Goal: Task Accomplishment & Management: Manage account settings

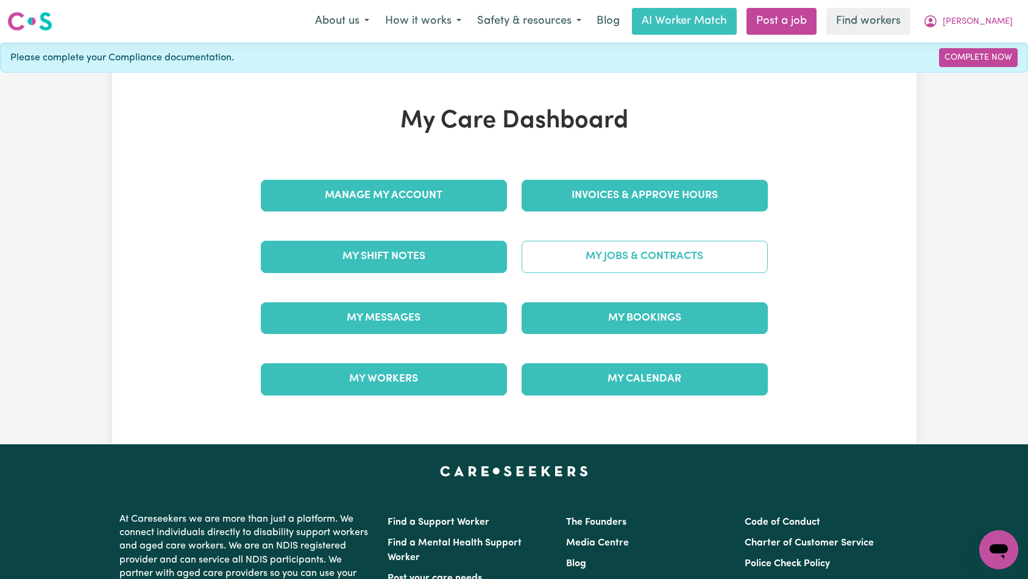
click at [564, 258] on link "My Jobs & Contracts" at bounding box center [645, 257] width 246 height 32
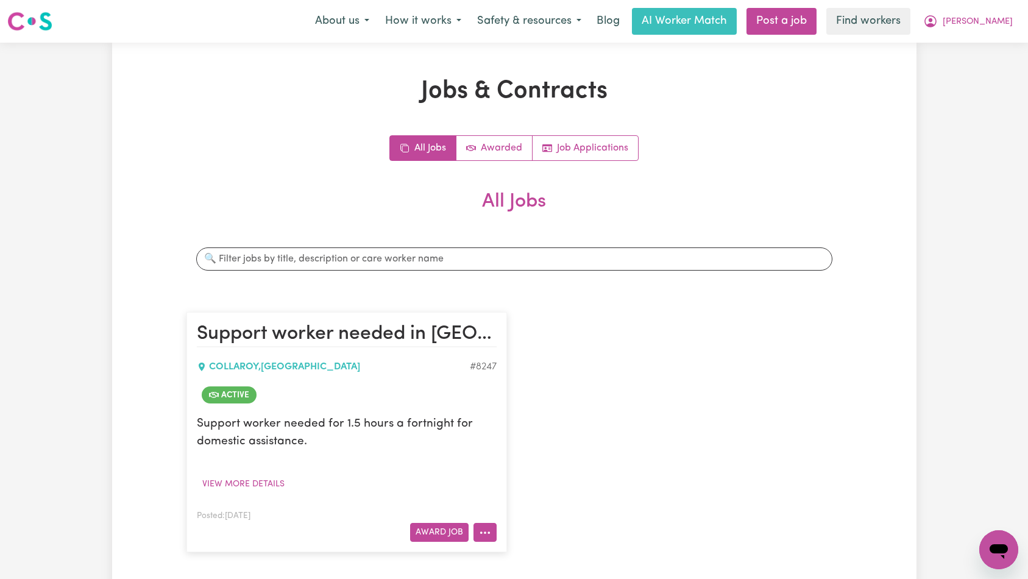
click at [481, 532] on circle "More options" at bounding box center [480, 532] width 2 height 2
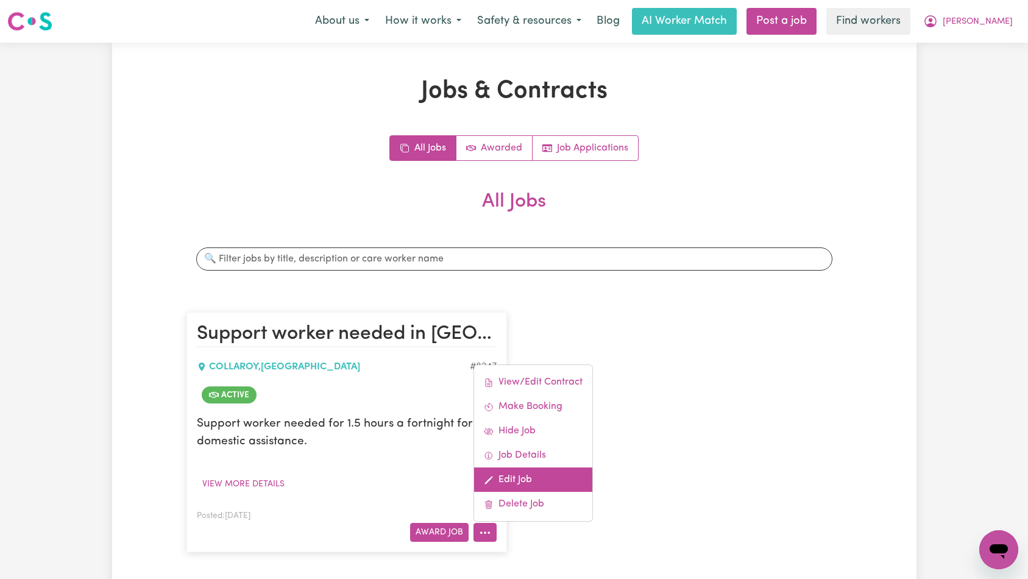
click at [520, 479] on link "Edit Job" at bounding box center [533, 479] width 118 height 24
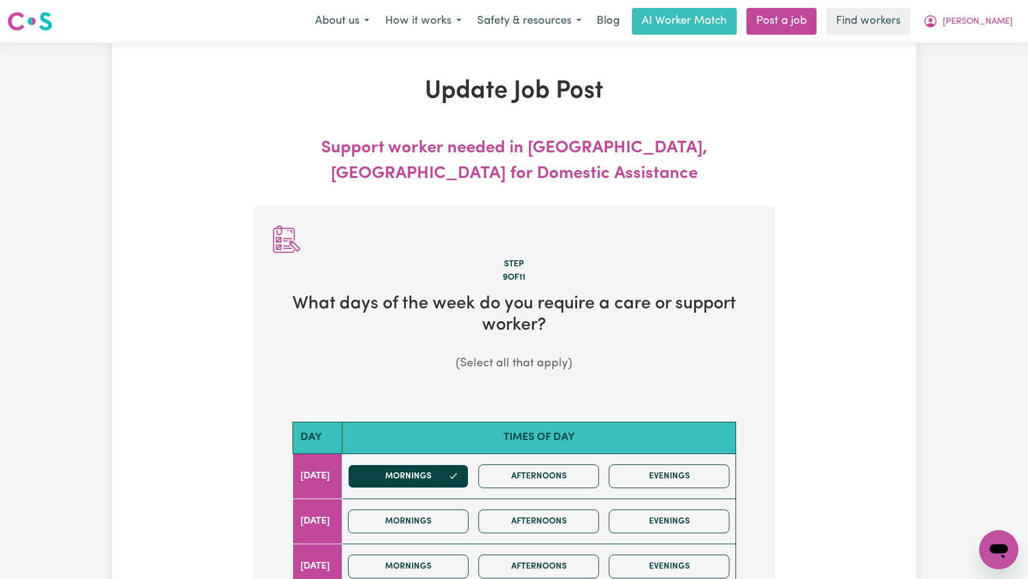
scroll to position [759, 0]
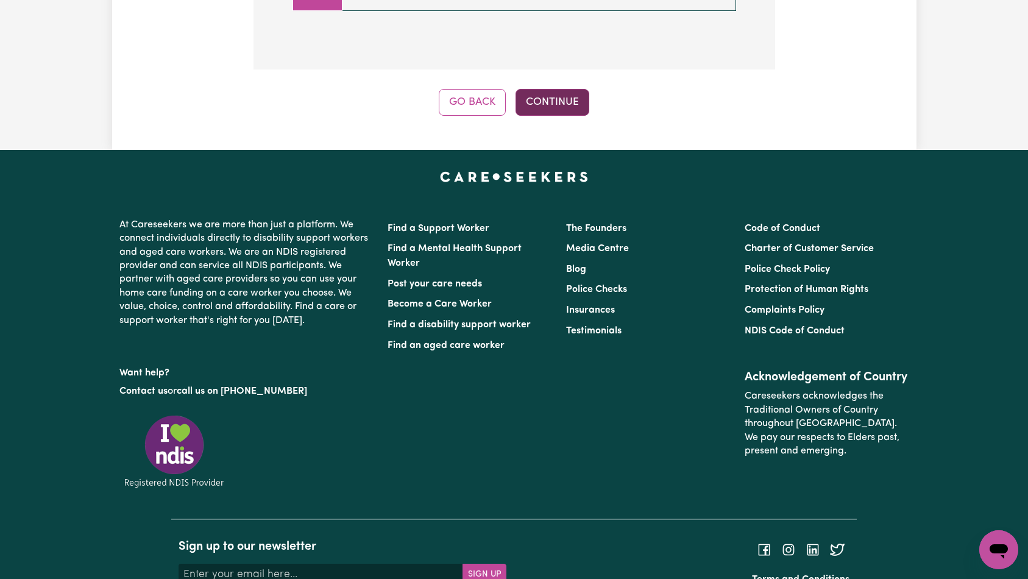
click at [558, 89] on button "Continue" at bounding box center [552, 102] width 74 height 27
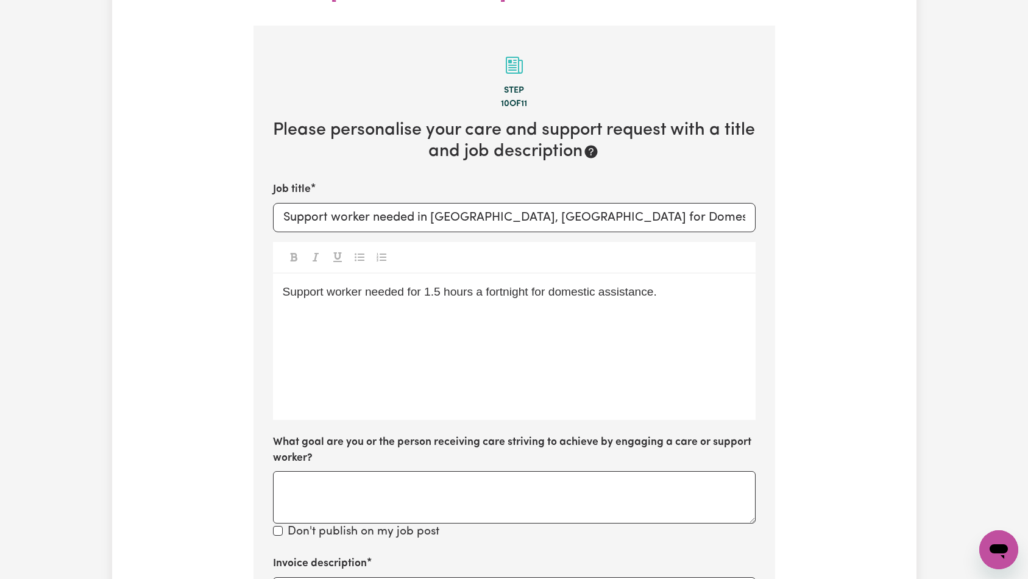
scroll to position [415, 0]
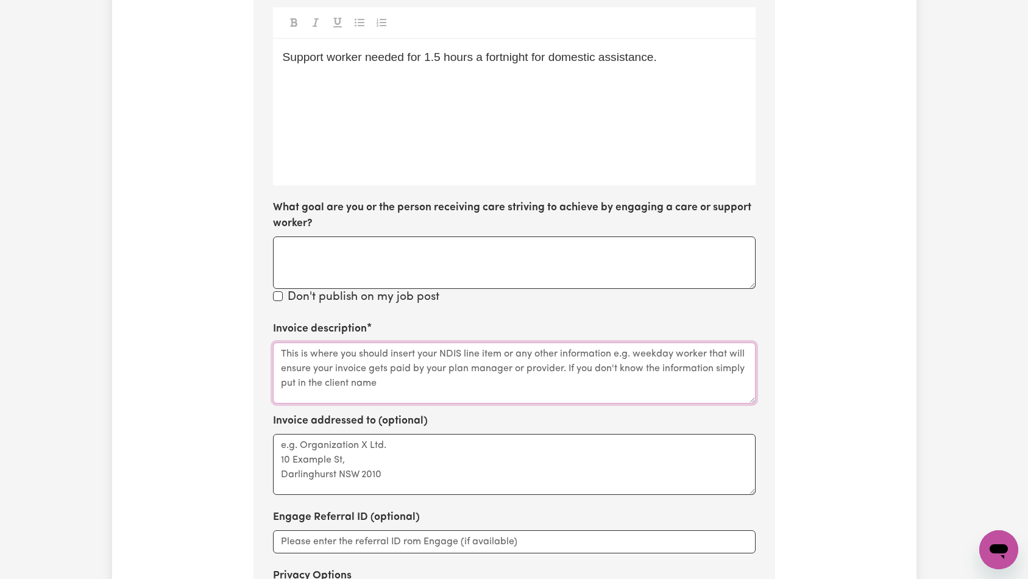
click at [471, 342] on textarea "Invoice description" at bounding box center [514, 372] width 483 height 61
paste textarea "Doemstic Assistance"
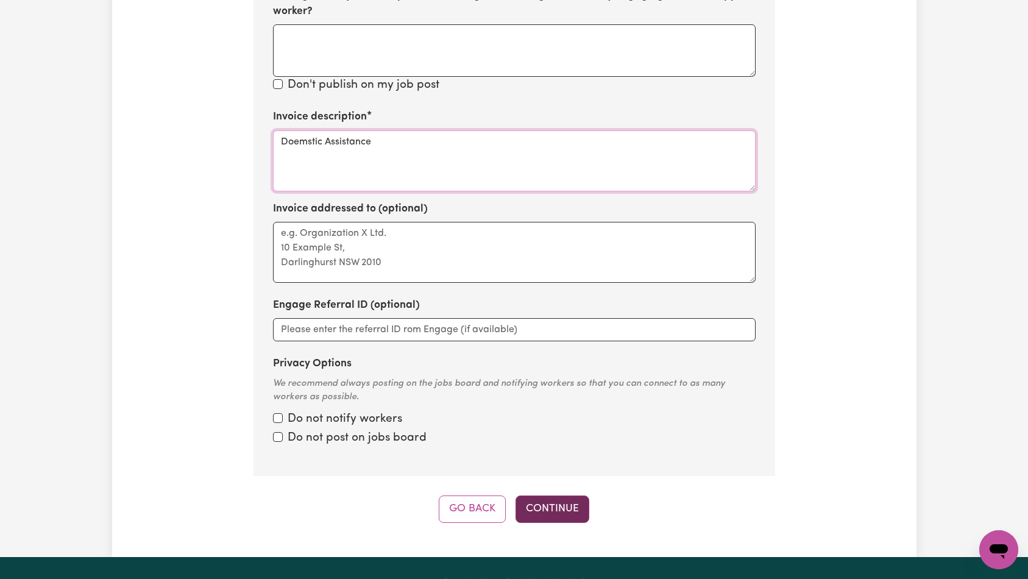
type textarea "Doemstic Assistance"
click at [547, 495] on button "Continue" at bounding box center [552, 508] width 74 height 27
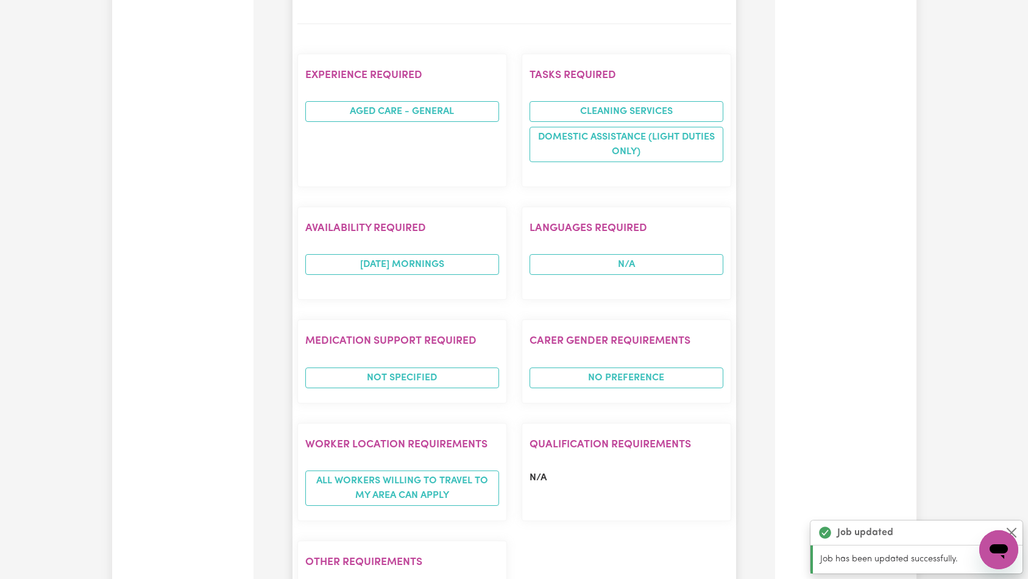
scroll to position [927, 0]
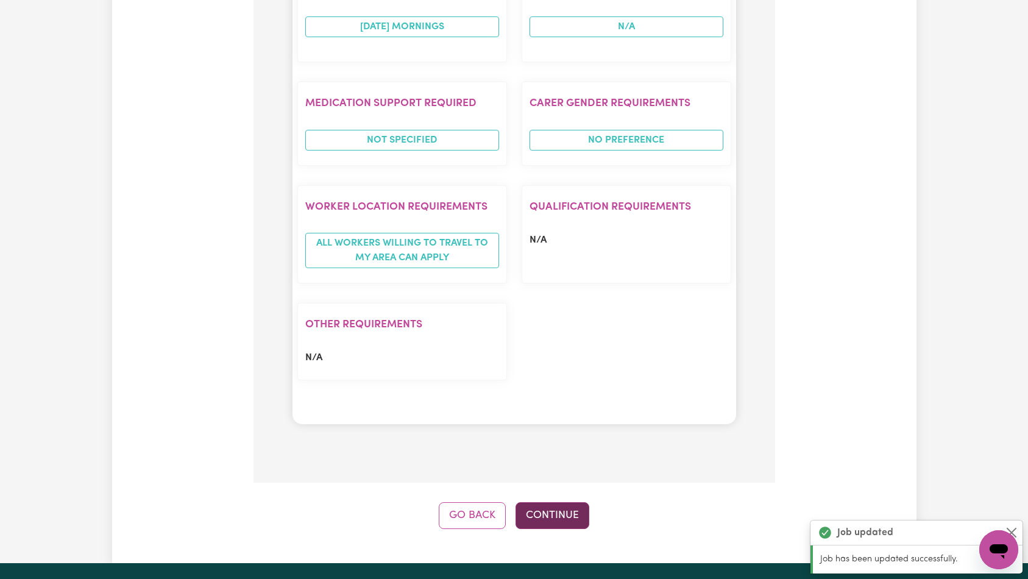
click at [562, 502] on button "Continue" at bounding box center [552, 515] width 74 height 27
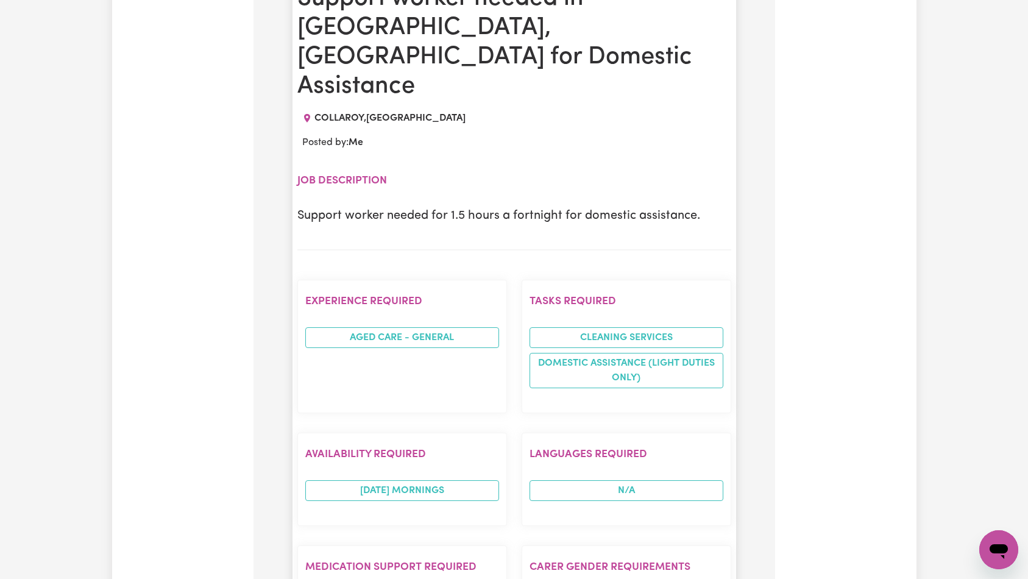
scroll to position [214, 0]
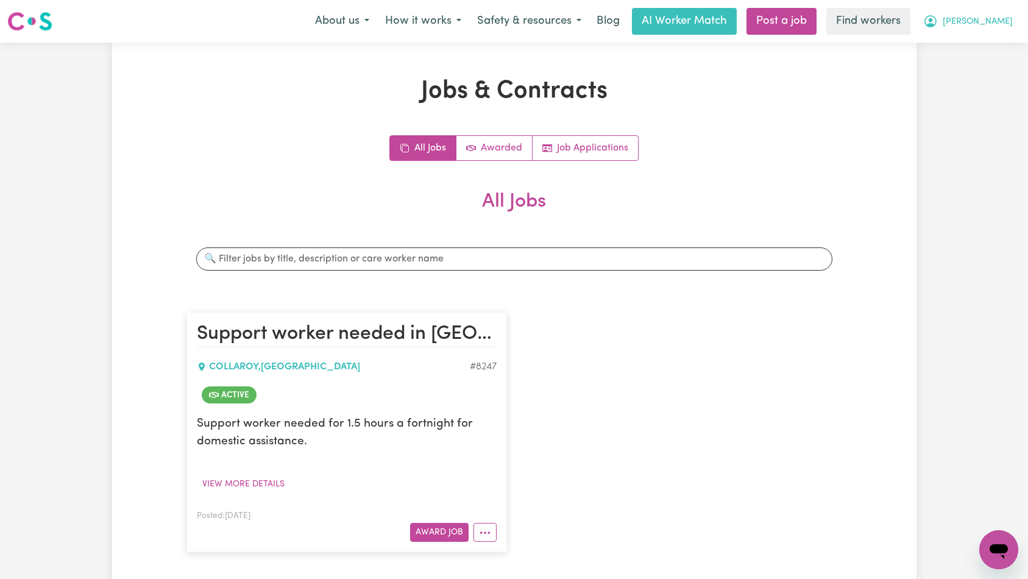
click at [989, 24] on button "[PERSON_NAME]" at bounding box center [967, 22] width 105 height 26
click at [984, 74] on link "Logout" at bounding box center [972, 69] width 96 height 23
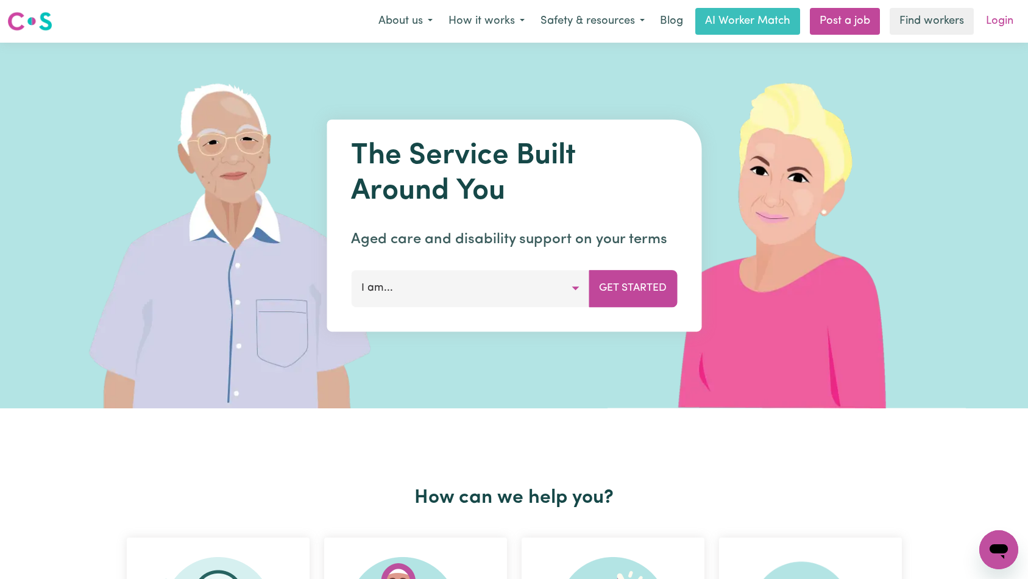
click at [1001, 21] on link "Login" at bounding box center [999, 21] width 42 height 27
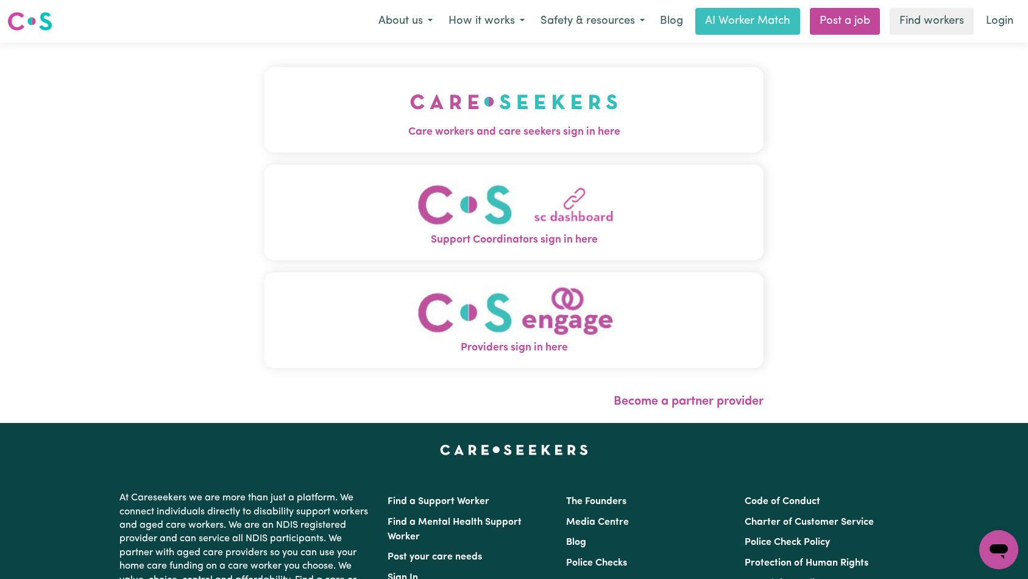
click at [410, 89] on img "Care workers and care seekers sign in here" at bounding box center [514, 101] width 208 height 45
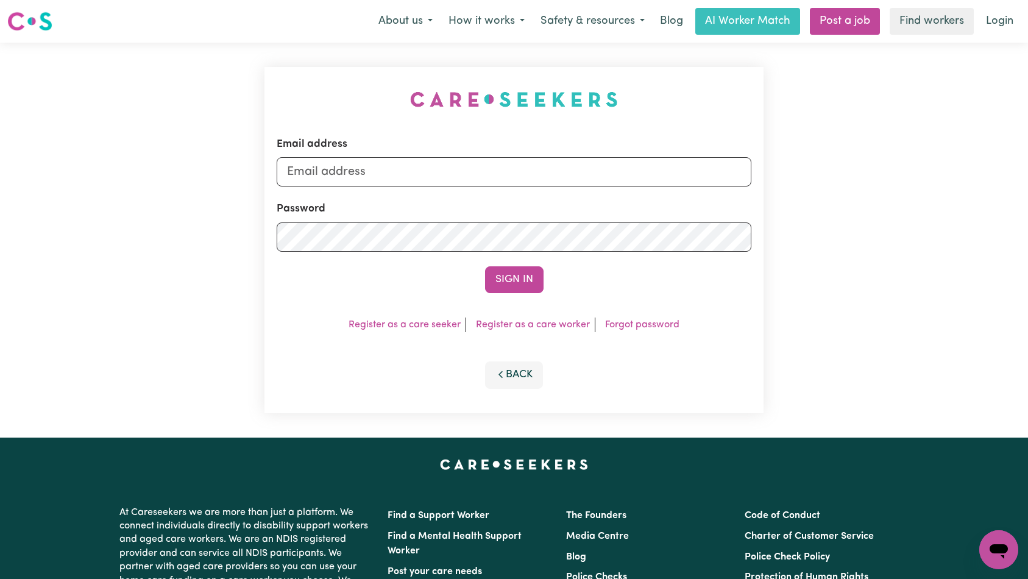
click at [518, 188] on form "Email address Password Sign In" at bounding box center [514, 214] width 475 height 157
click at [515, 180] on input "Email address" at bounding box center [514, 171] width 475 height 29
type input "[EMAIL_ADDRESS][DOMAIN_NAME]"
click at [508, 280] on button "Sign In" at bounding box center [514, 279] width 58 height 27
